Goal: Navigation & Orientation: Find specific page/section

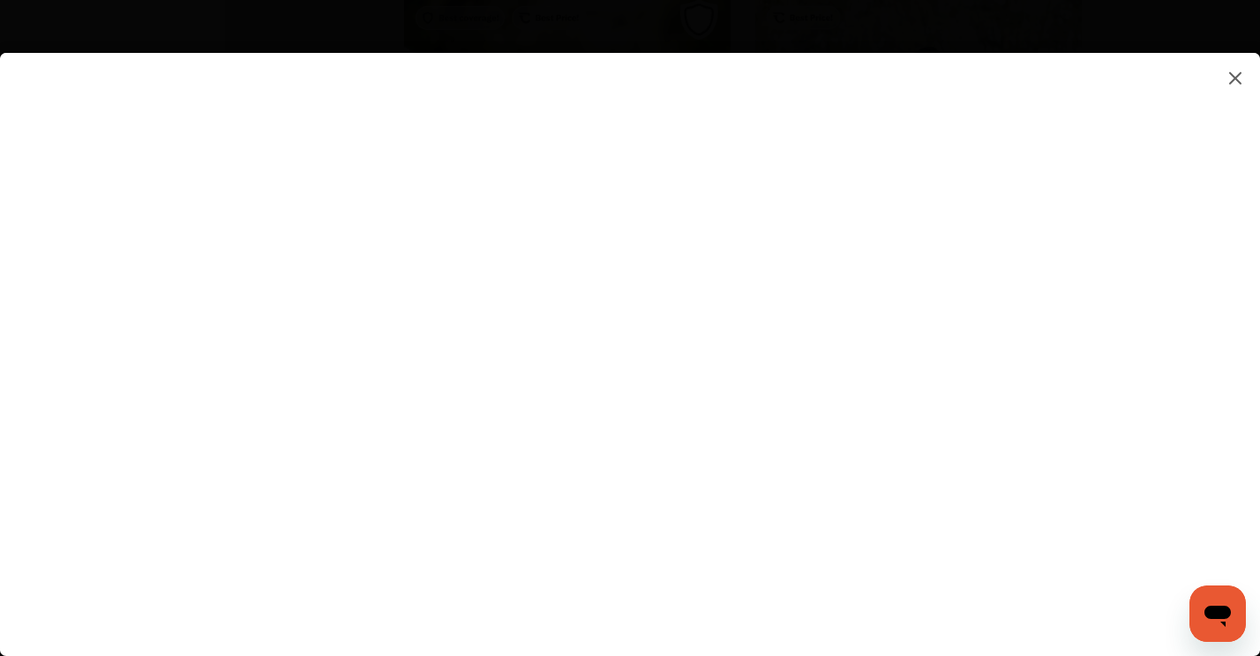
scroll to position [2025, 0]
click at [754, 210] on flutter-view at bounding box center [630, 337] width 1260 height 568
click at [913, 398] on flutter-view at bounding box center [630, 337] width 1260 height 568
click at [1092, 380] on flutter-view at bounding box center [630, 337] width 1260 height 568
click at [903, 295] on flutter-view at bounding box center [630, 337] width 1260 height 568
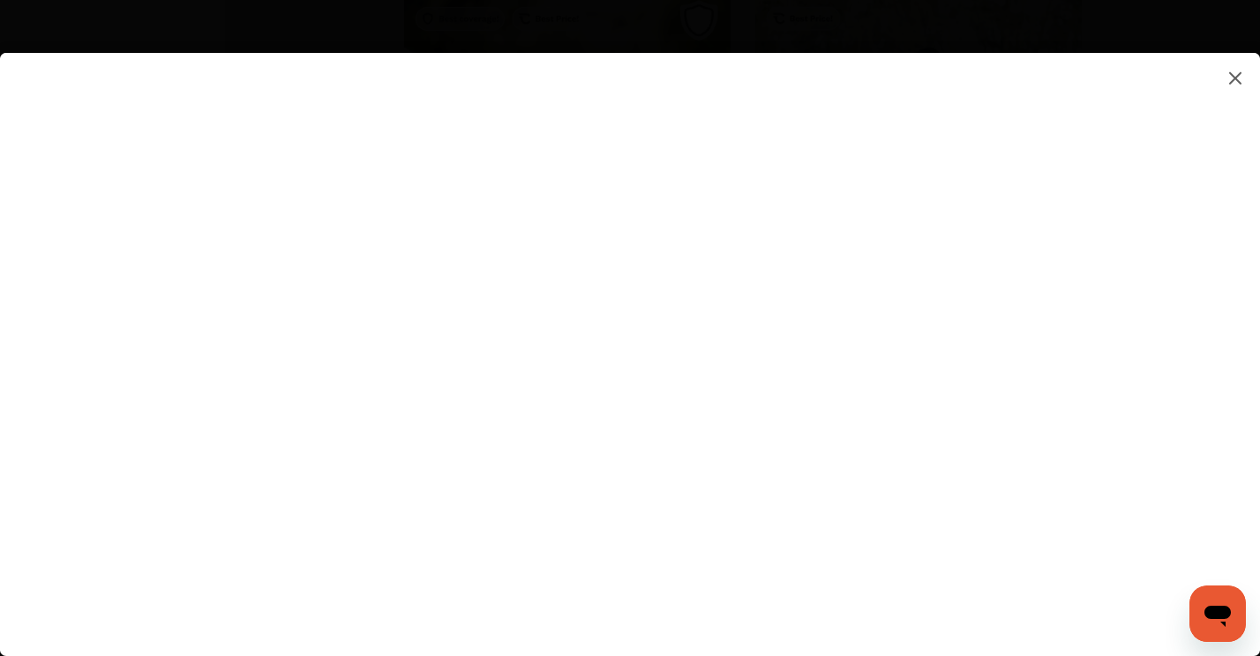
click at [694, 428] on flutter-view at bounding box center [630, 337] width 1260 height 568
click at [1242, 73] on img at bounding box center [1235, 78] width 21 height 22
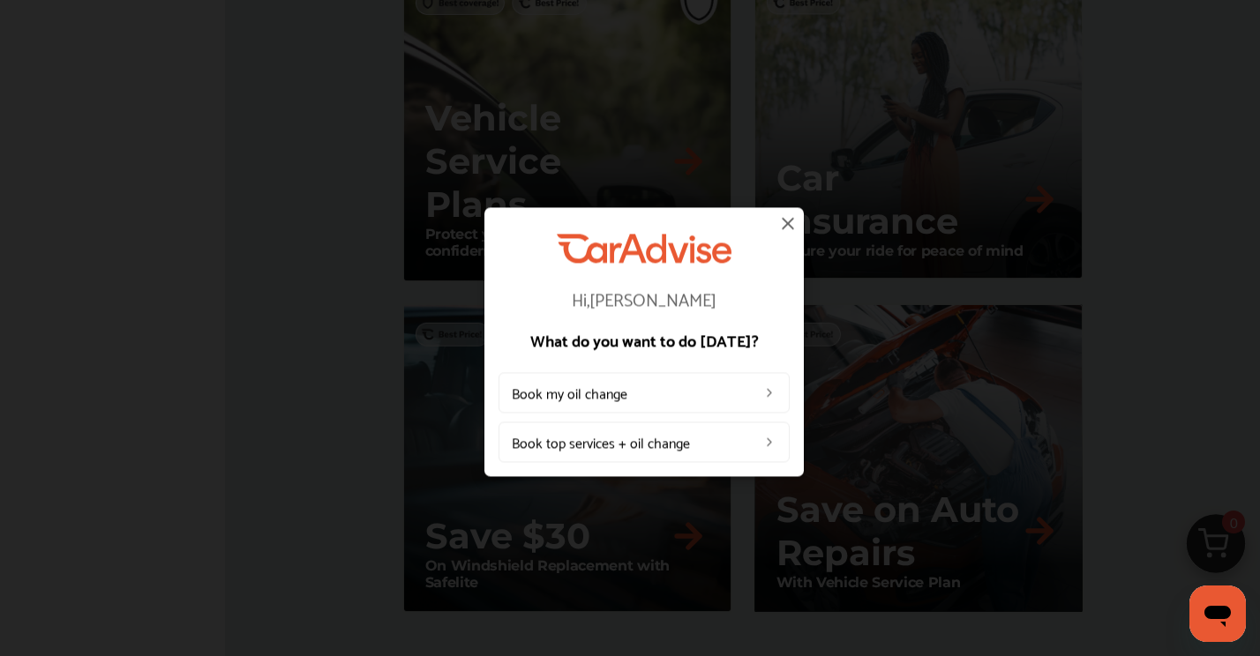
click at [780, 229] on img at bounding box center [787, 223] width 21 height 21
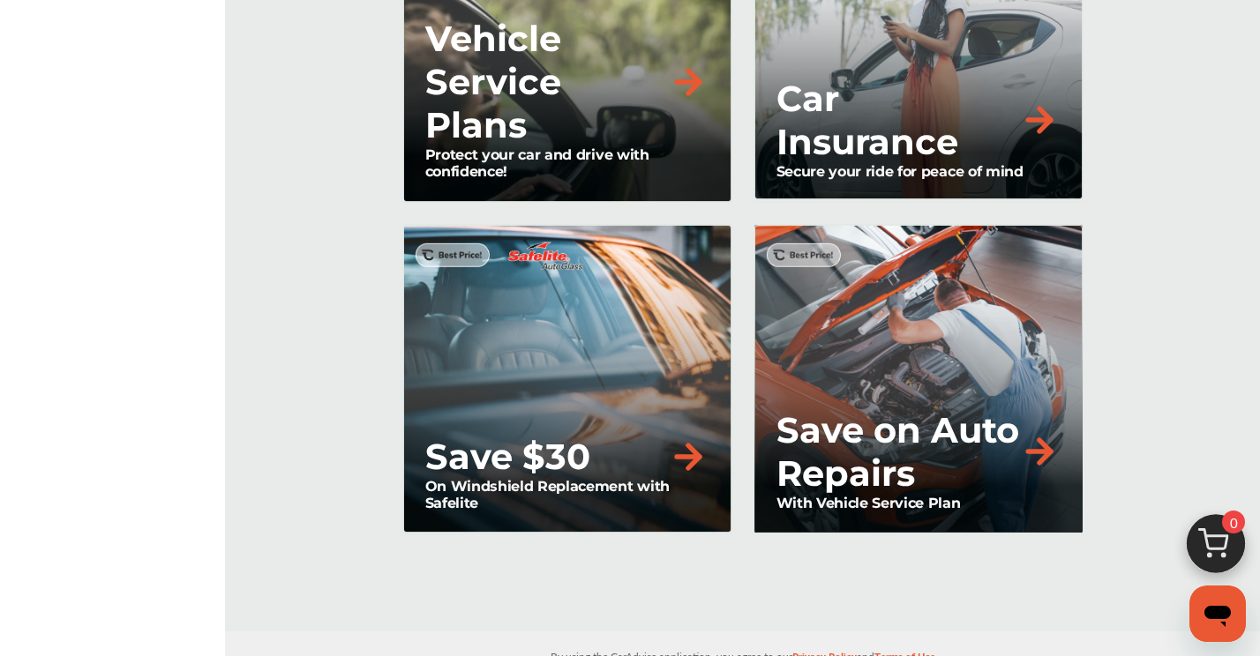
scroll to position [2121, 0]
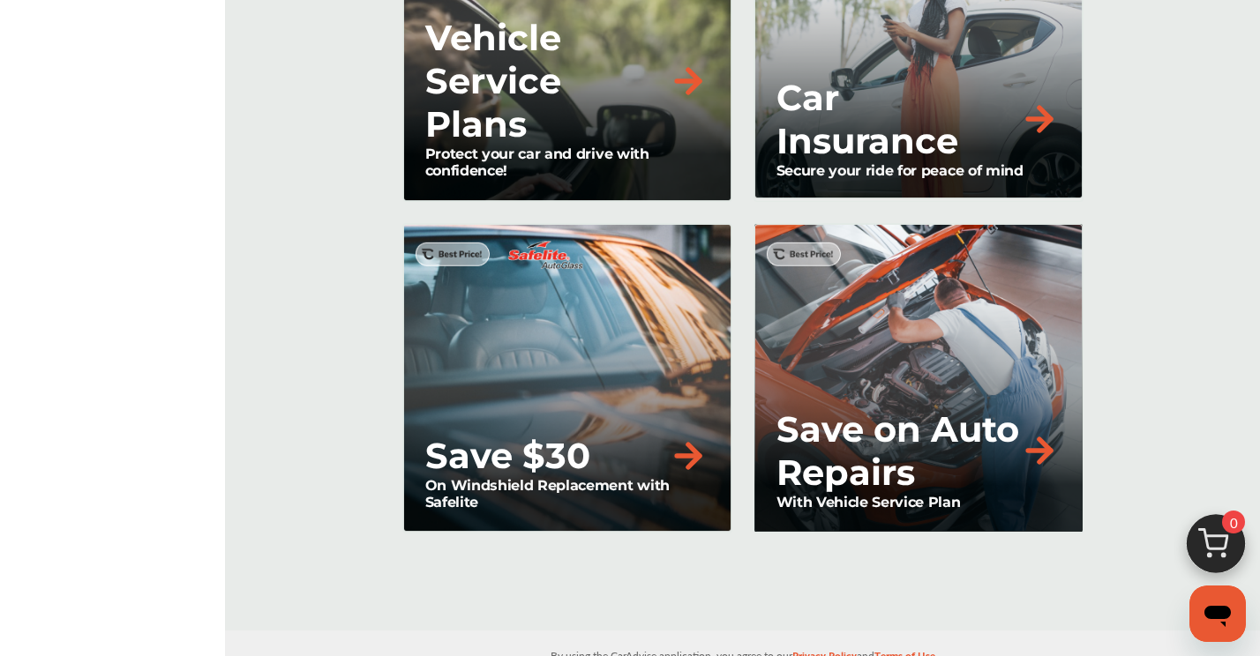
click at [665, 452] on div "Save $30" at bounding box center [566, 455] width 282 height 43
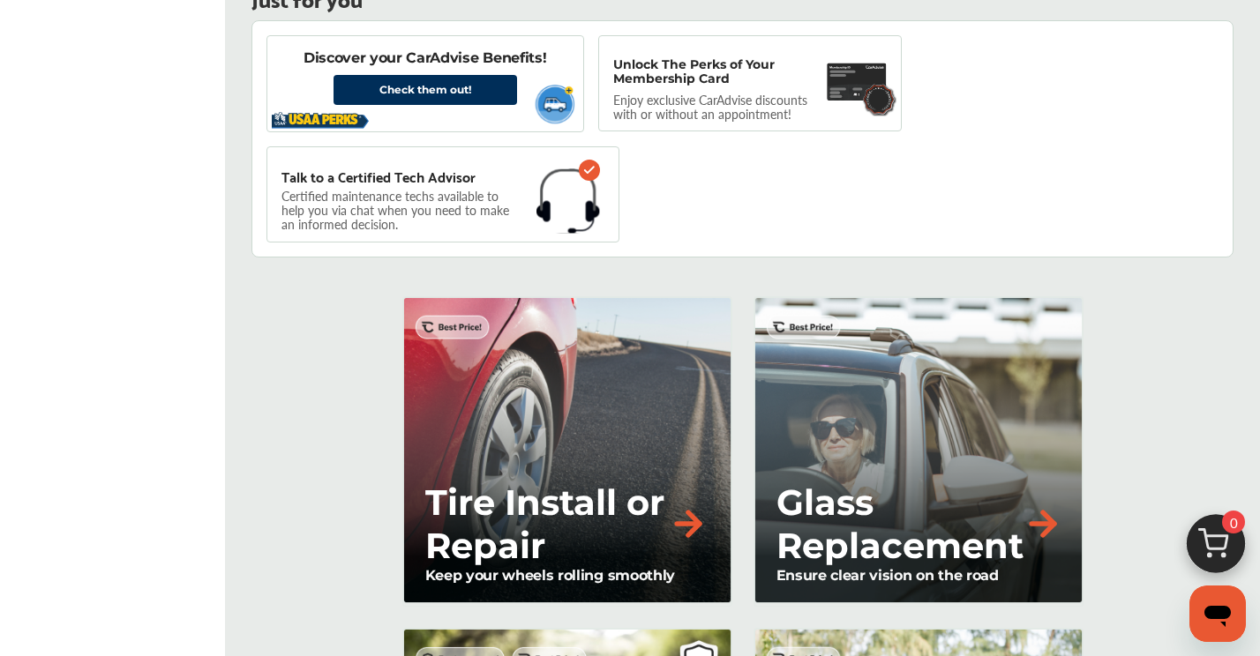
scroll to position [1384, 0]
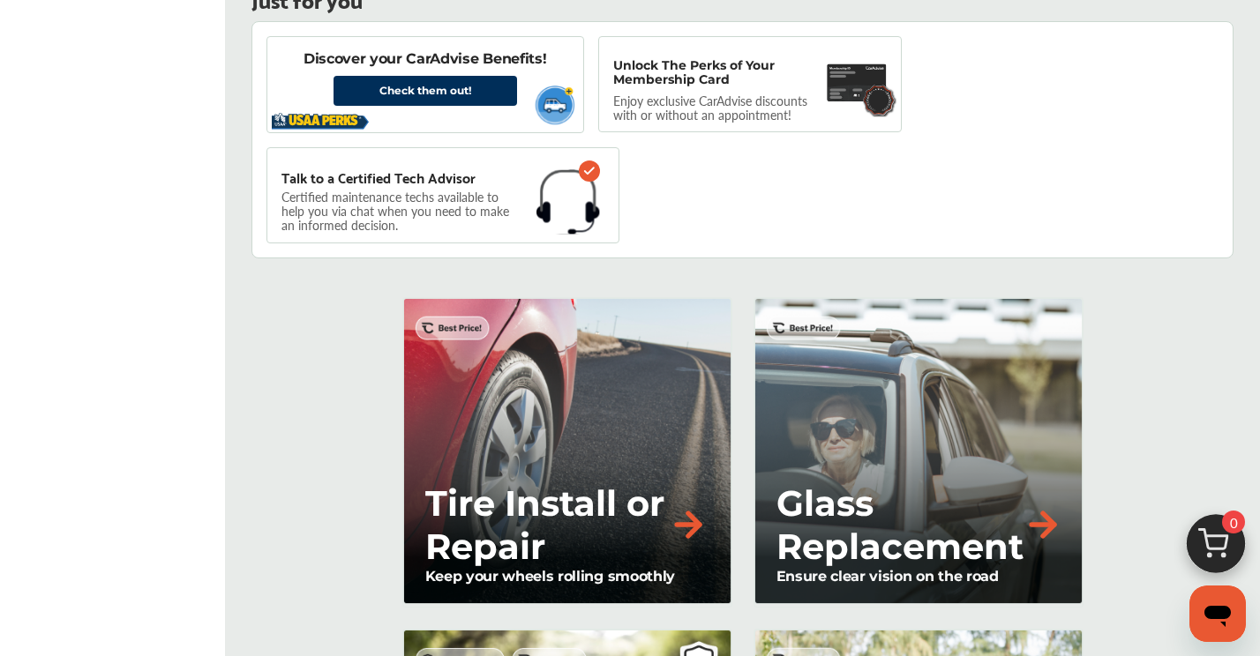
click at [1009, 456] on div "Glass Replacement Ensure clear vision on the road" at bounding box center [919, 452] width 330 height 311
click at [1037, 528] on img at bounding box center [1043, 525] width 39 height 39
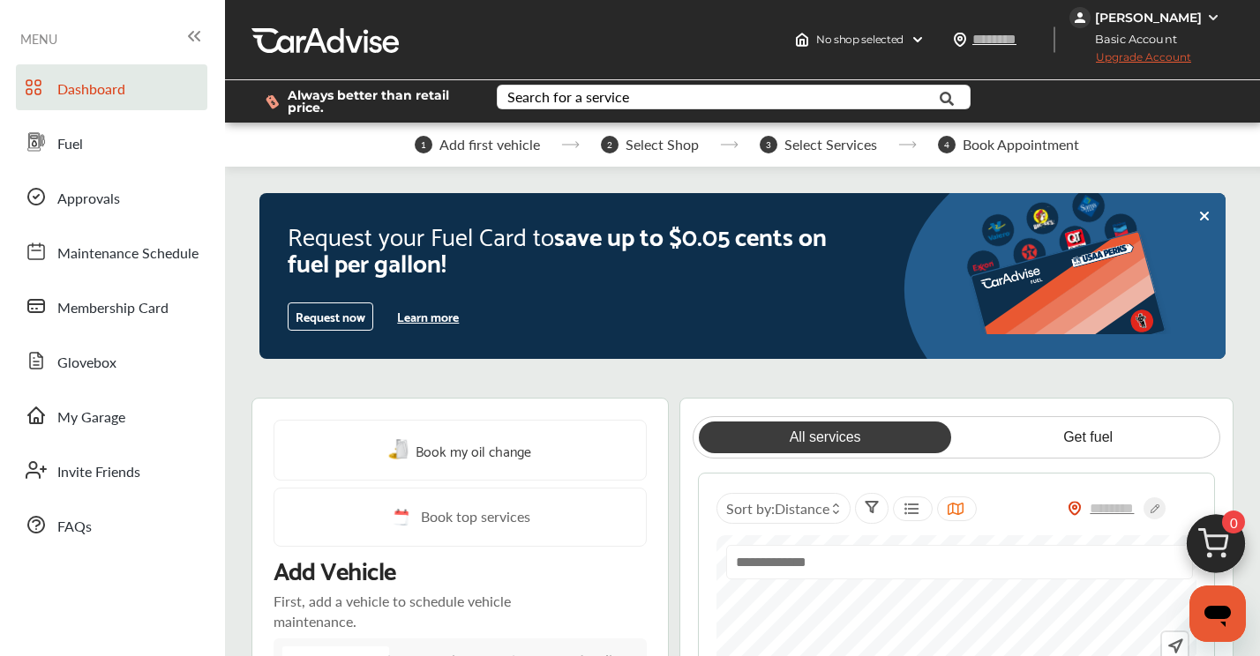
scroll to position [0, 0]
drag, startPoint x: 68, startPoint y: 104, endPoint x: 68, endPoint y: 114, distance: 9.7
click at [68, 112] on div "Dashboard Fuel Approvals Maintenance Schedule Membership Card Glovebox My Garag…" at bounding box center [112, 306] width 207 height 484
click at [68, 114] on div "Dashboard Fuel Approvals Maintenance Schedule Membership Card Glovebox My Garag…" at bounding box center [112, 306] width 207 height 484
